Goal: Find specific page/section: Find specific page/section

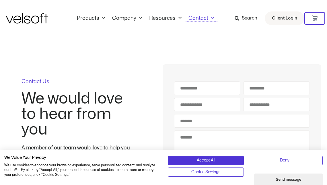
click at [209, 16] on span "Menu" at bounding box center [211, 17] width 6 height 9
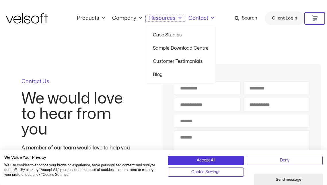
click at [176, 18] on span "Menu" at bounding box center [179, 17] width 6 height 9
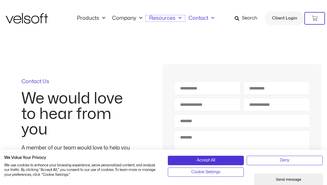
click at [176, 20] on span "Menu" at bounding box center [179, 17] width 6 height 9
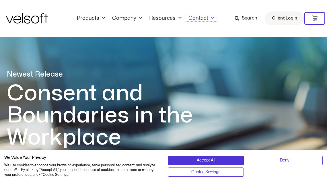
click at [194, 17] on link "Contact" at bounding box center [201, 18] width 33 height 6
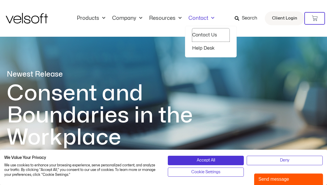
click at [198, 35] on link "Contact Us" at bounding box center [210, 34] width 37 height 13
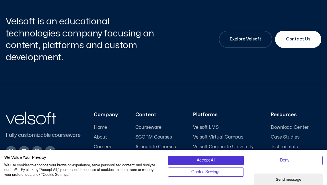
scroll to position [919, 0]
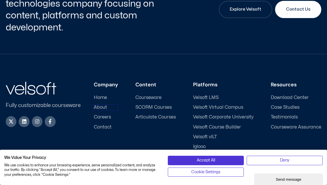
click at [107, 105] on span "About" at bounding box center [100, 107] width 13 height 5
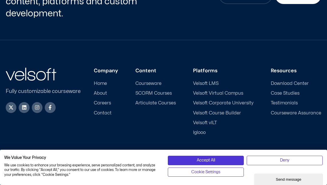
scroll to position [1897, 0]
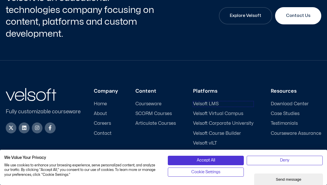
click at [214, 102] on span "Velsoft LMS" at bounding box center [206, 103] width 26 height 5
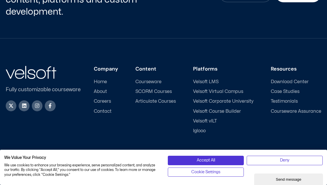
scroll to position [1754, 0]
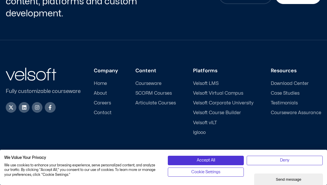
scroll to position [371, 0]
